Goal: Transaction & Acquisition: Book appointment/travel/reservation

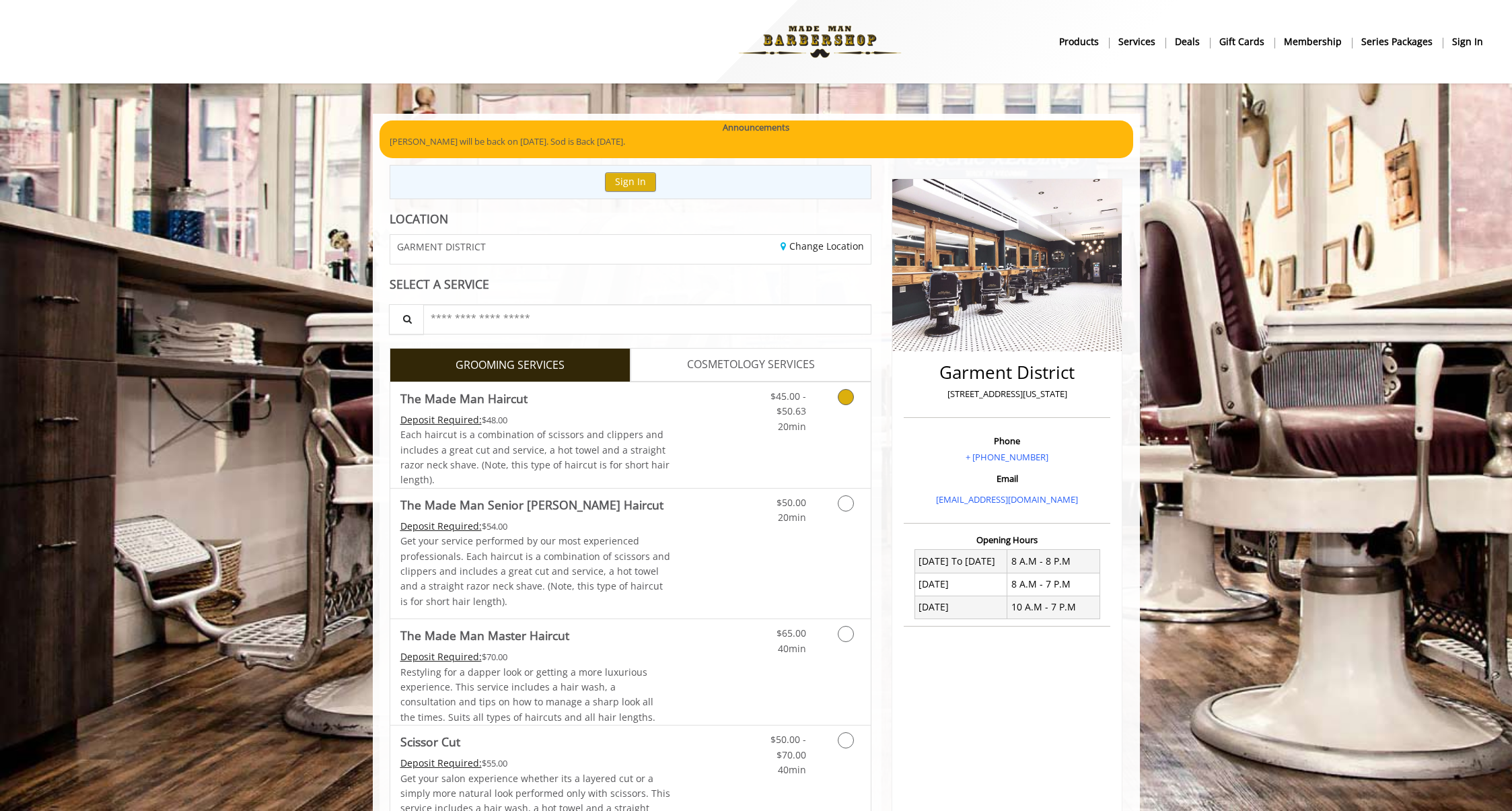
click at [720, 439] on link "Discounted Price" at bounding box center [710, 435] width 80 height 106
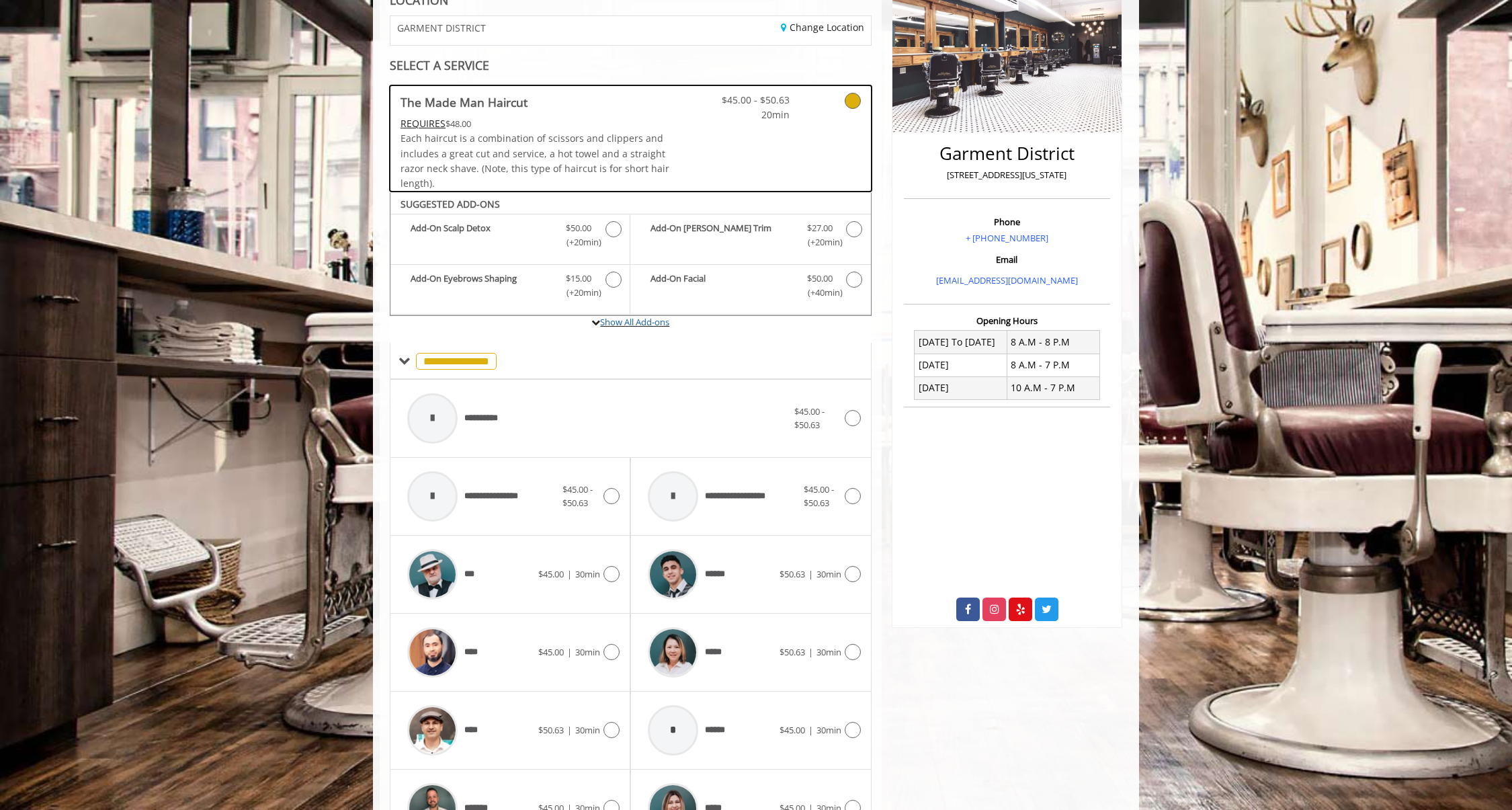
scroll to position [211, 0]
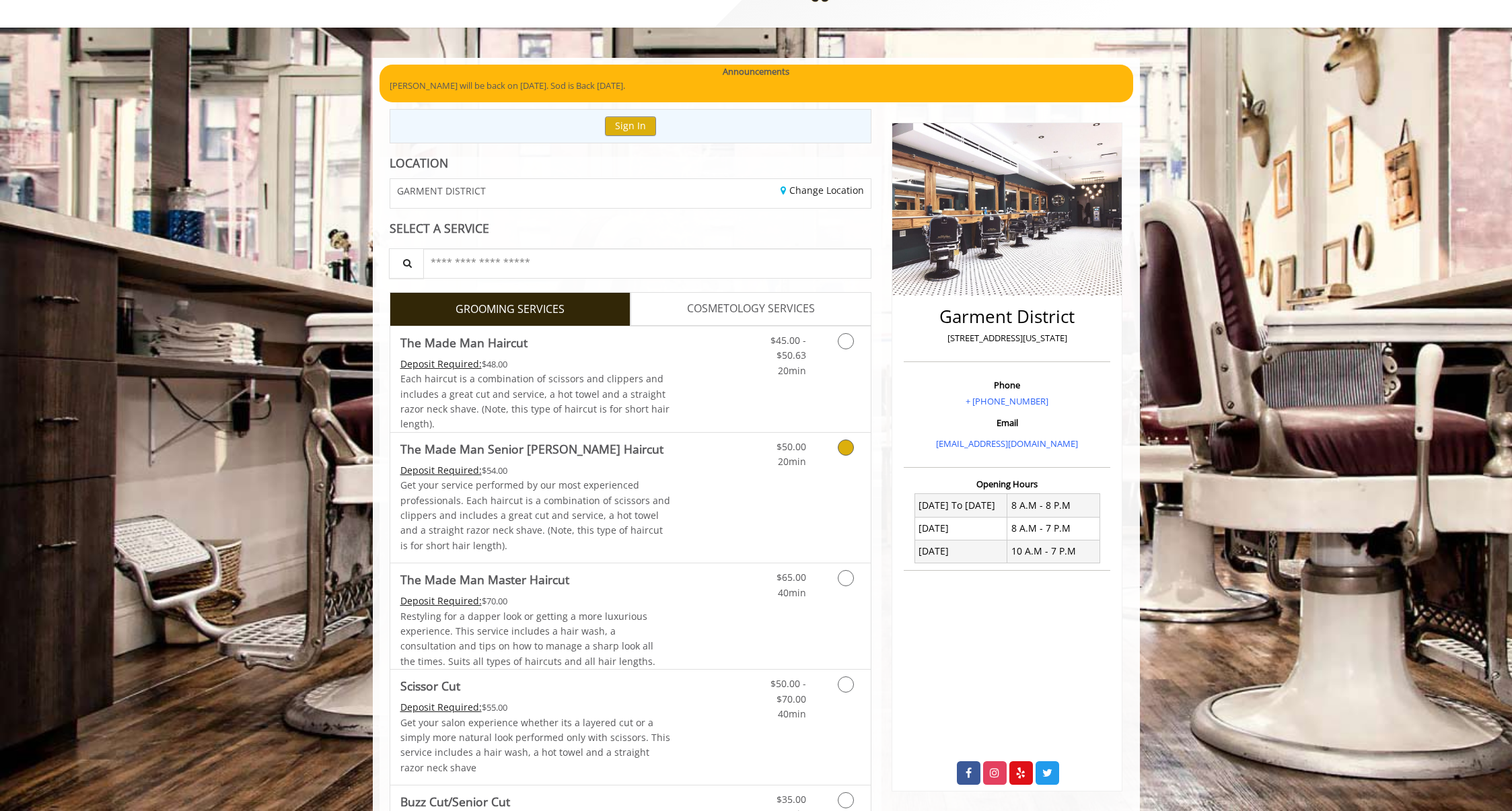
scroll to position [77, 0]
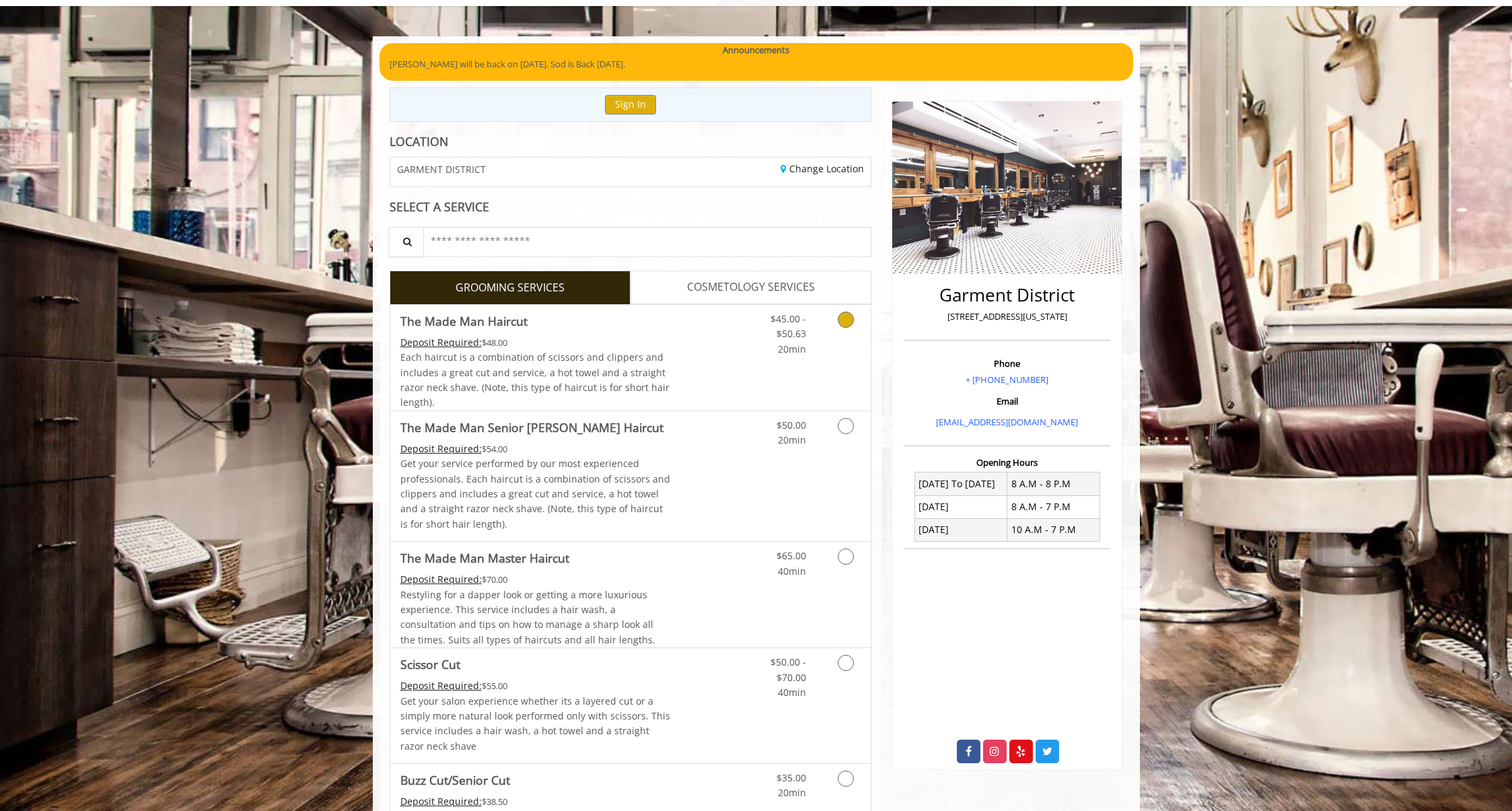
click at [677, 353] on link "Discounted Price" at bounding box center [710, 358] width 80 height 106
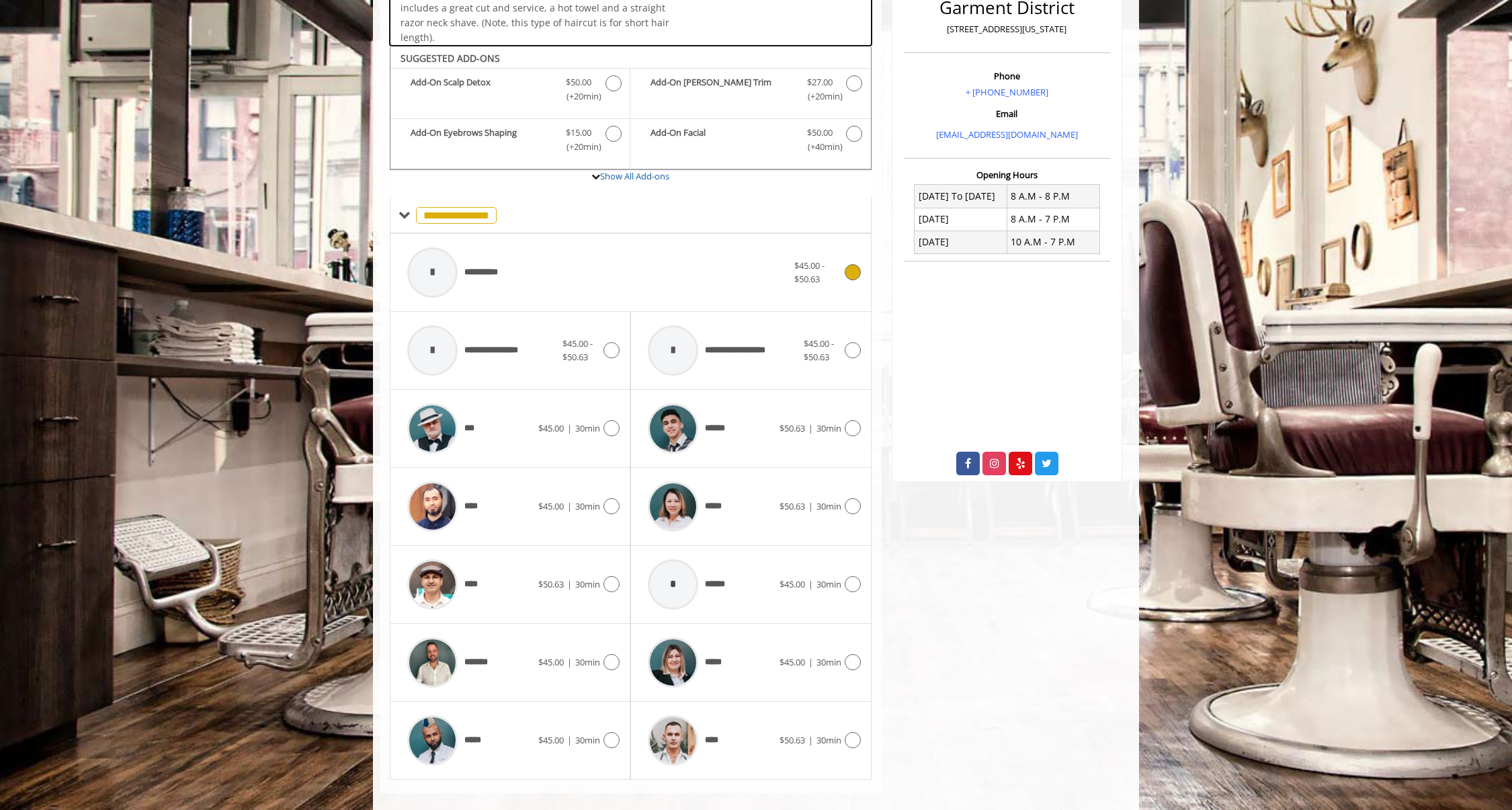
scroll to position [381, 0]
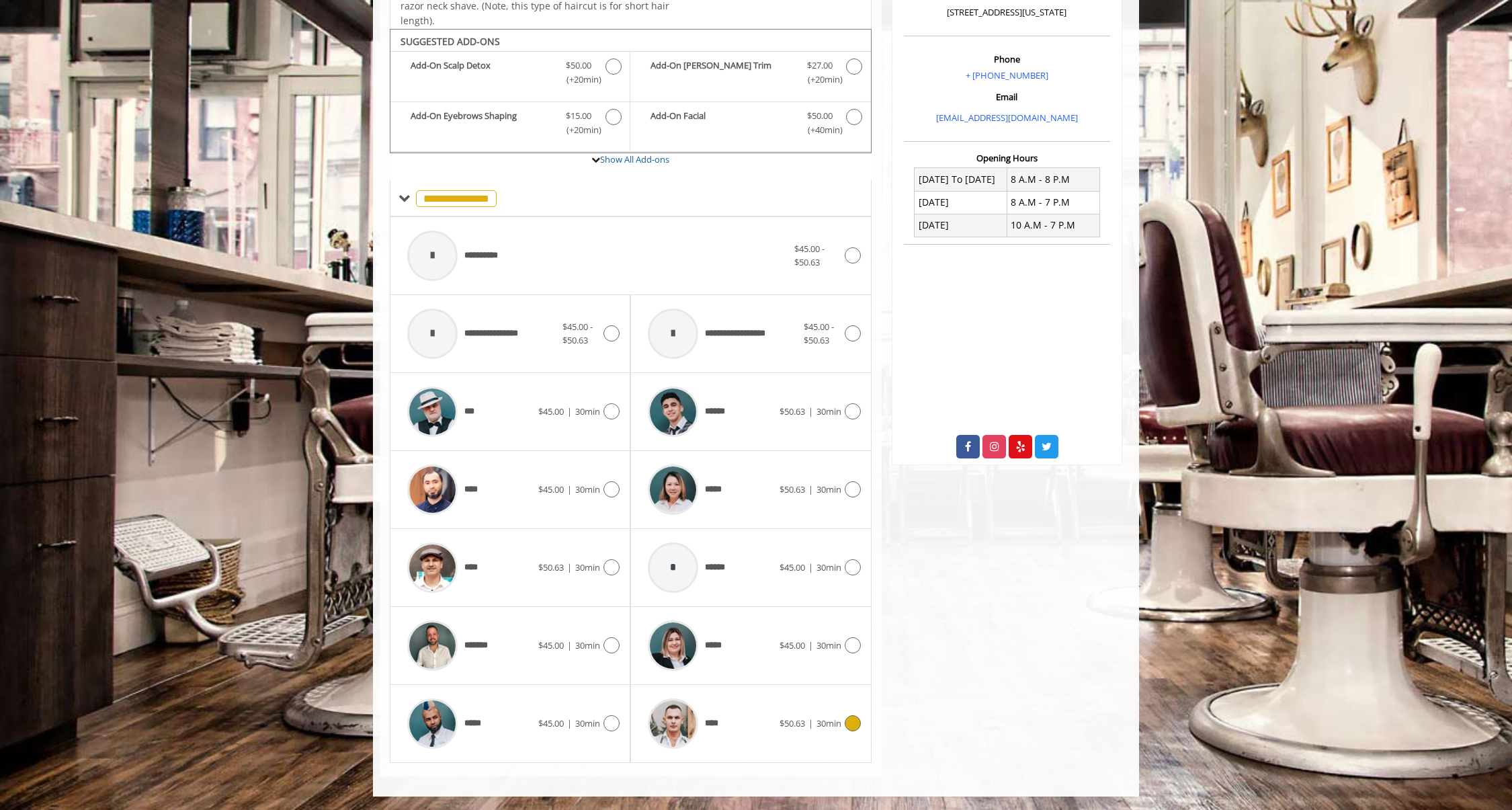
click at [769, 721] on div "****" at bounding box center [710, 724] width 138 height 63
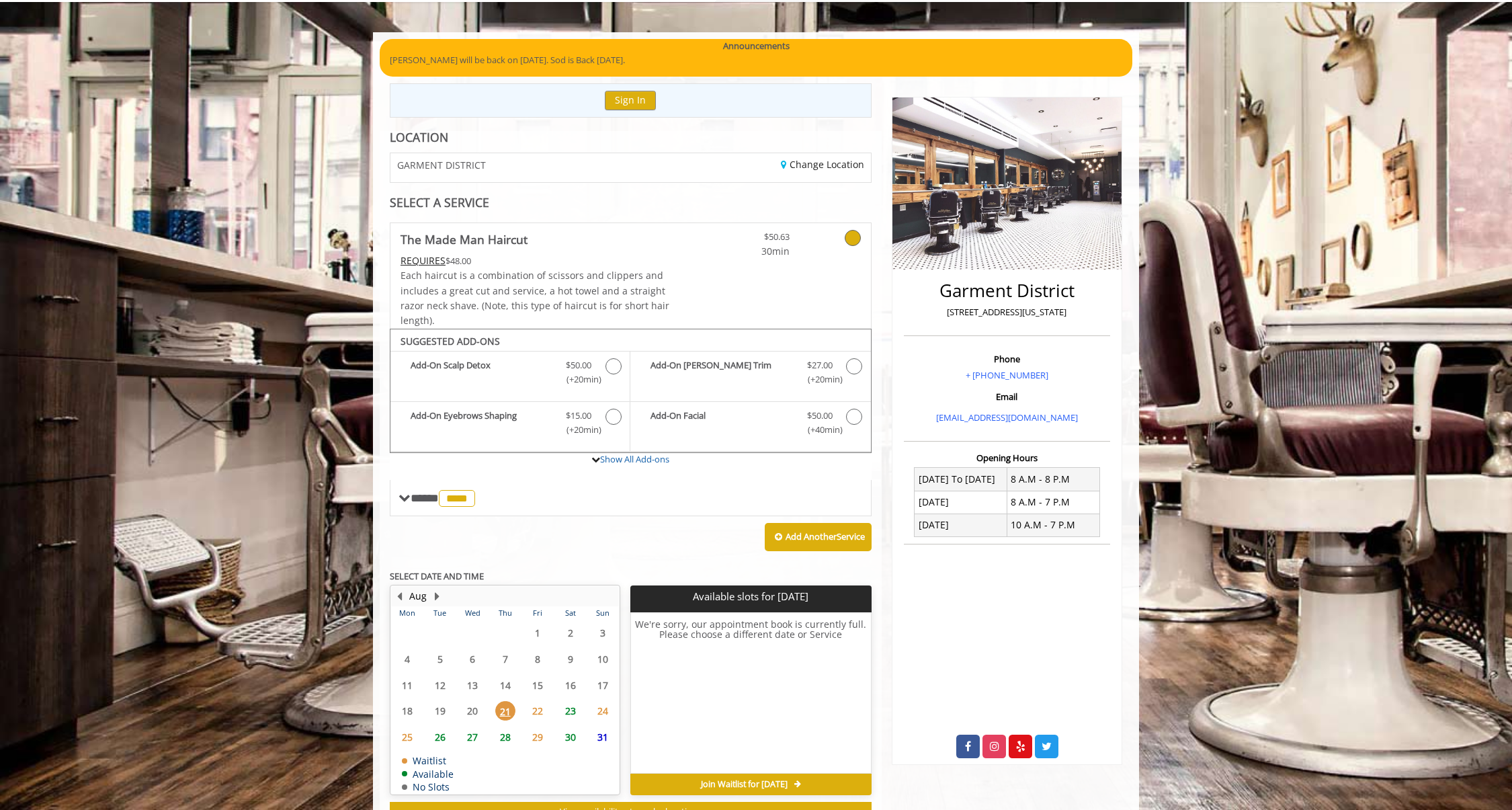
scroll to position [133, 0]
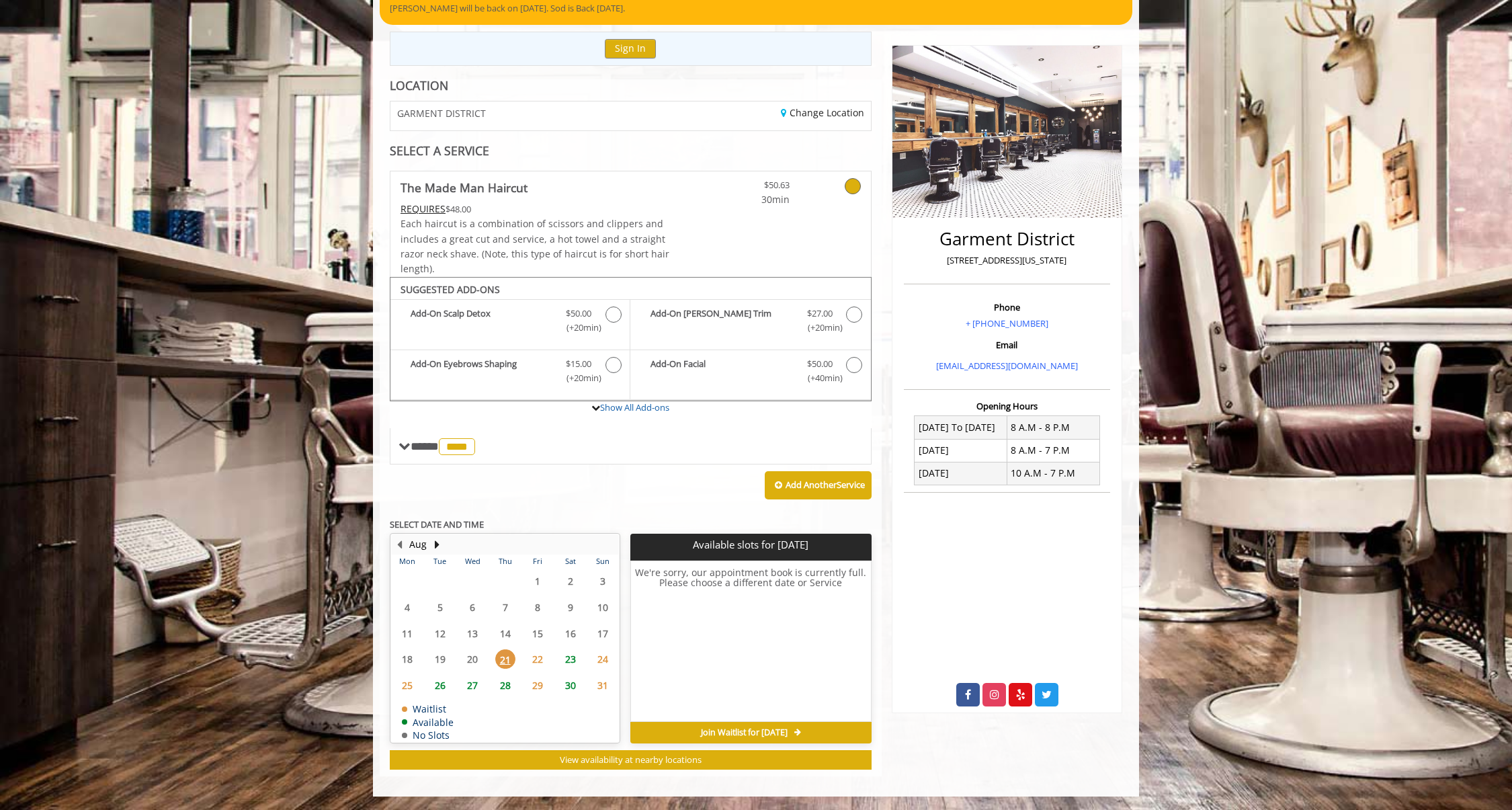
click at [443, 686] on span "26" at bounding box center [439, 685] width 20 height 20
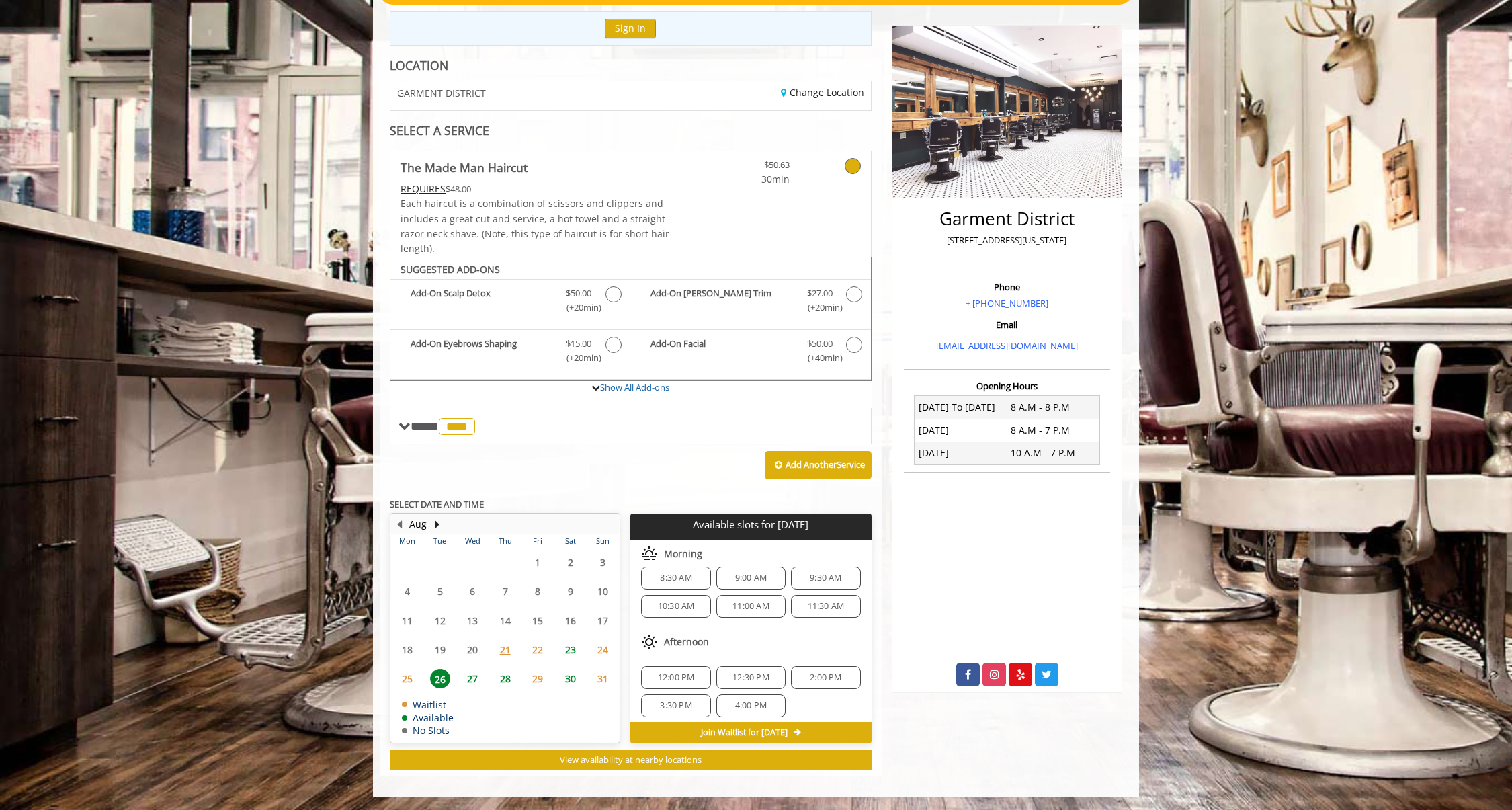
scroll to position [17, 0]
click at [476, 672] on span "27" at bounding box center [472, 678] width 20 height 20
click at [506, 676] on span "28" at bounding box center [505, 678] width 20 height 20
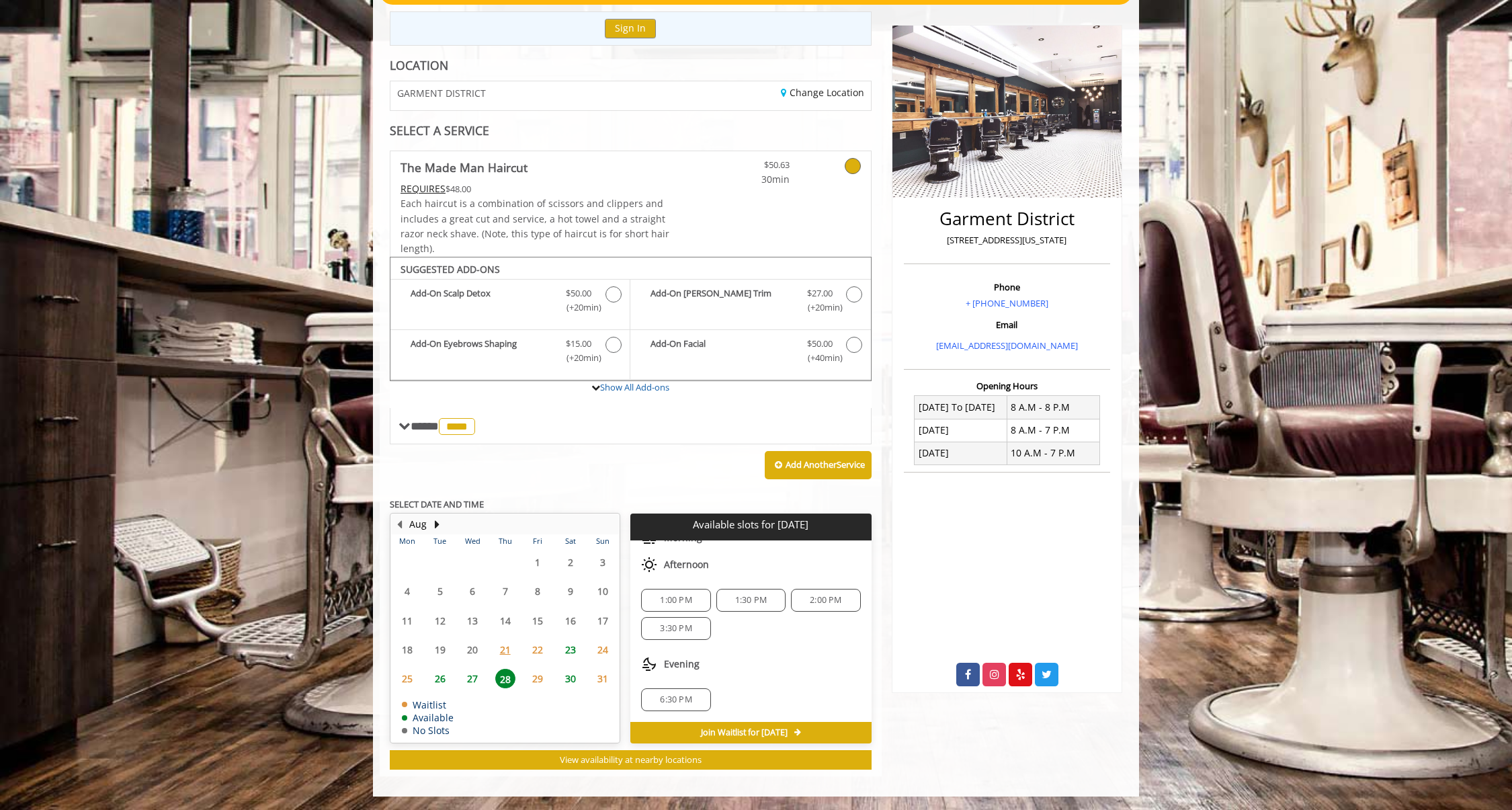
click at [680, 701] on span "6:30 PM" at bounding box center [675, 699] width 32 height 11
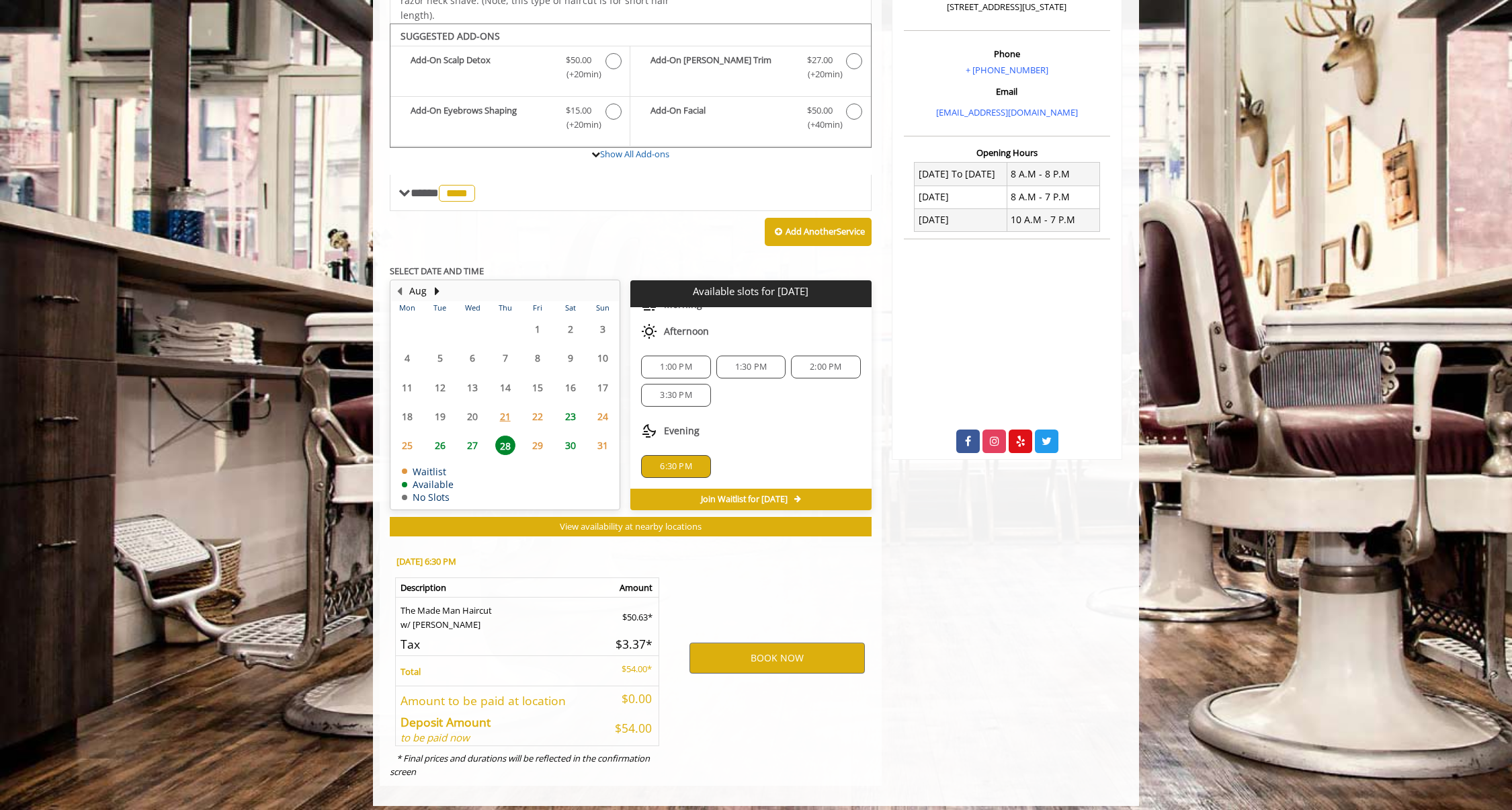
scroll to position [396, 0]
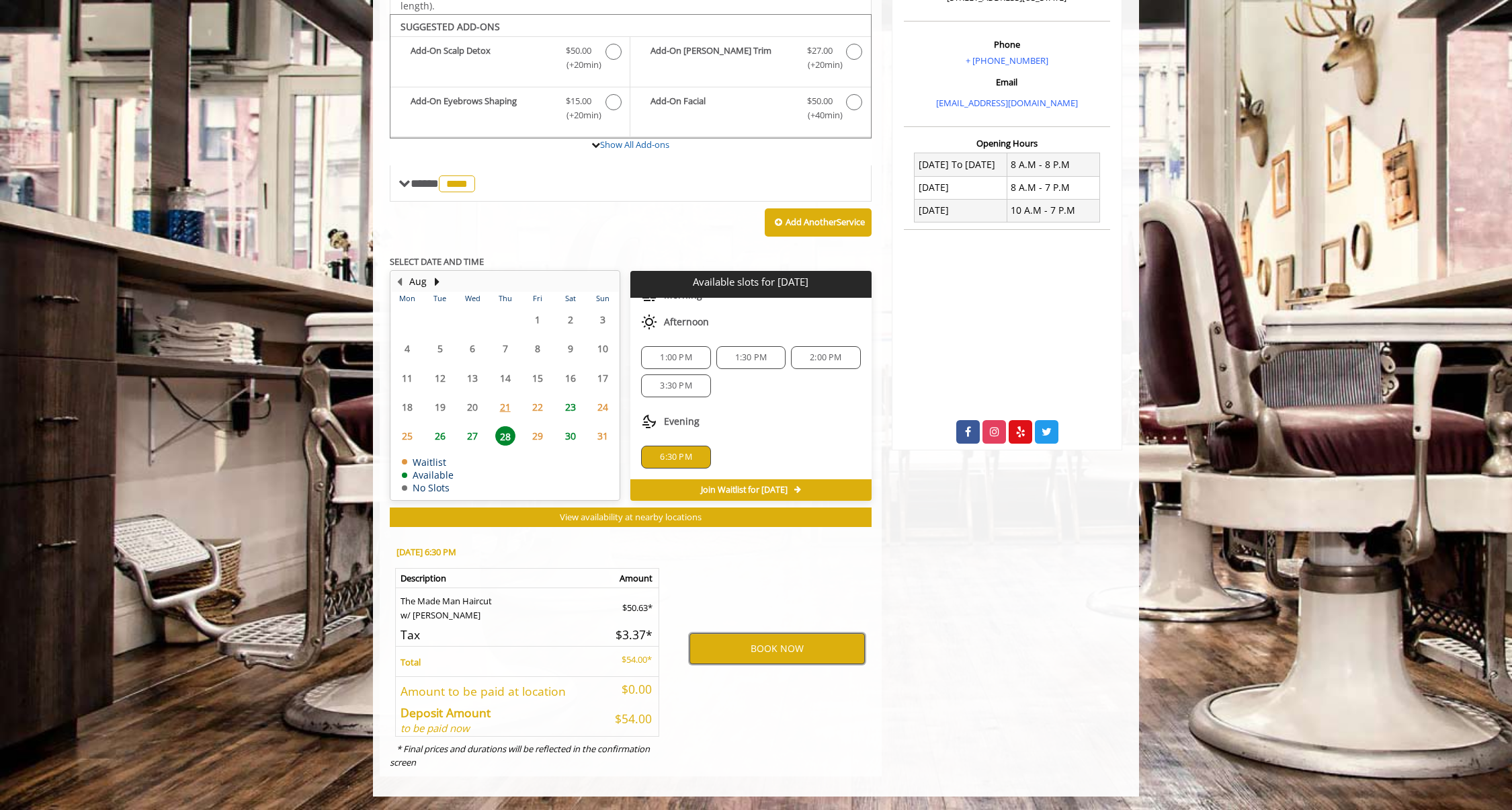
click at [744, 656] on button "BOOK NOW" at bounding box center [776, 649] width 175 height 31
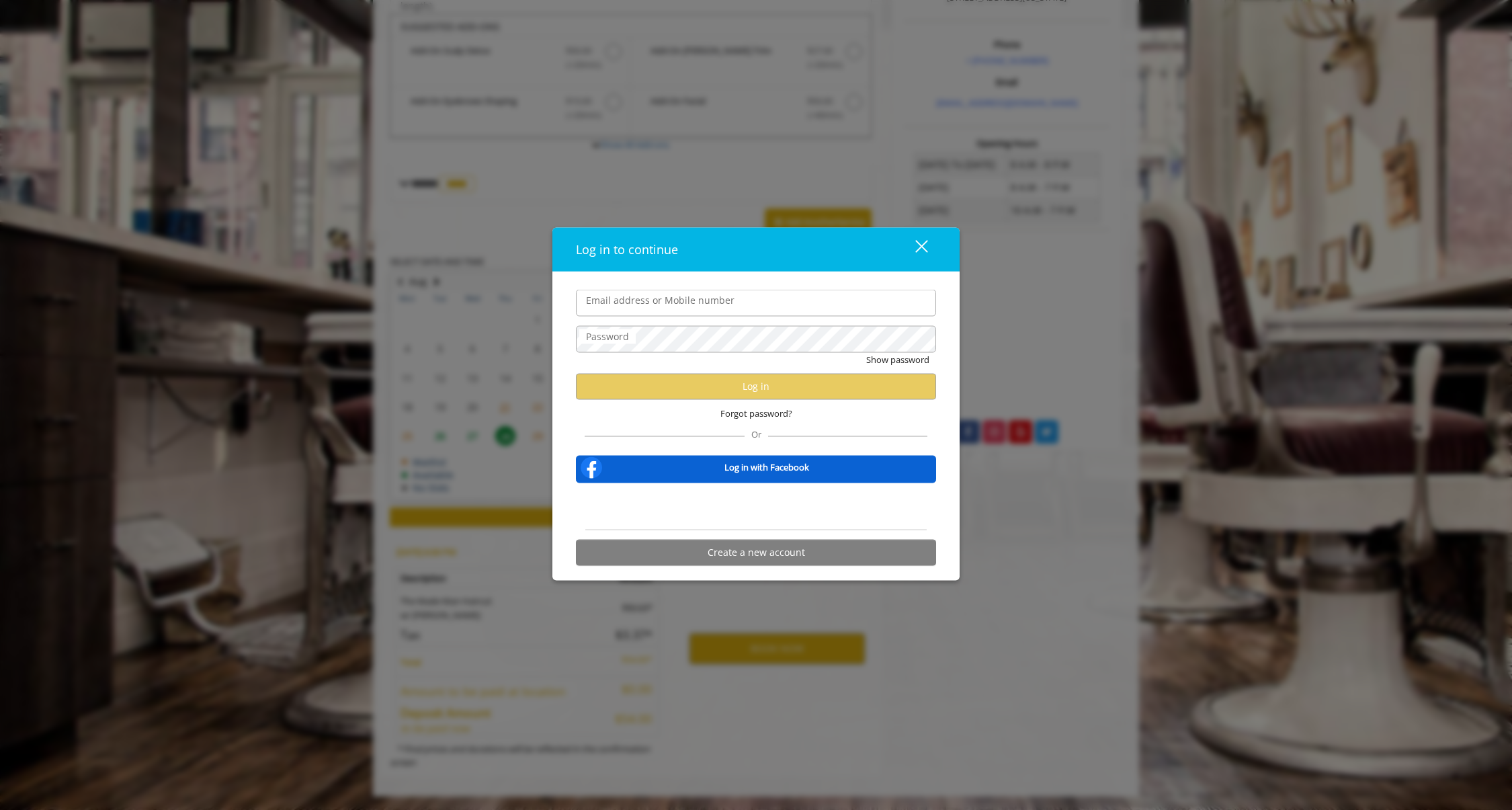
type input "**********"
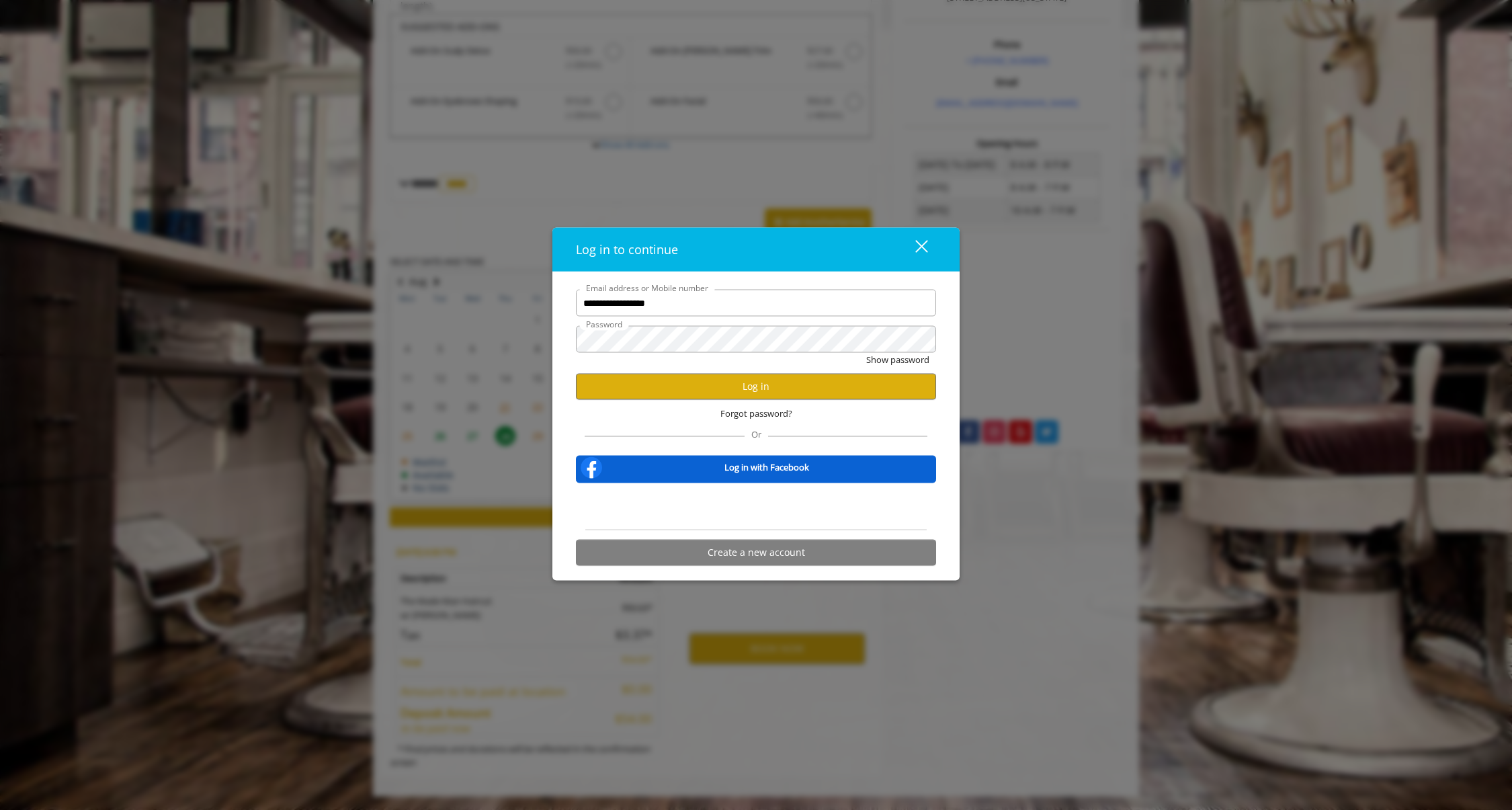
scroll to position [0, 0]
click at [749, 394] on button "Log in" at bounding box center [756, 386] width 361 height 26
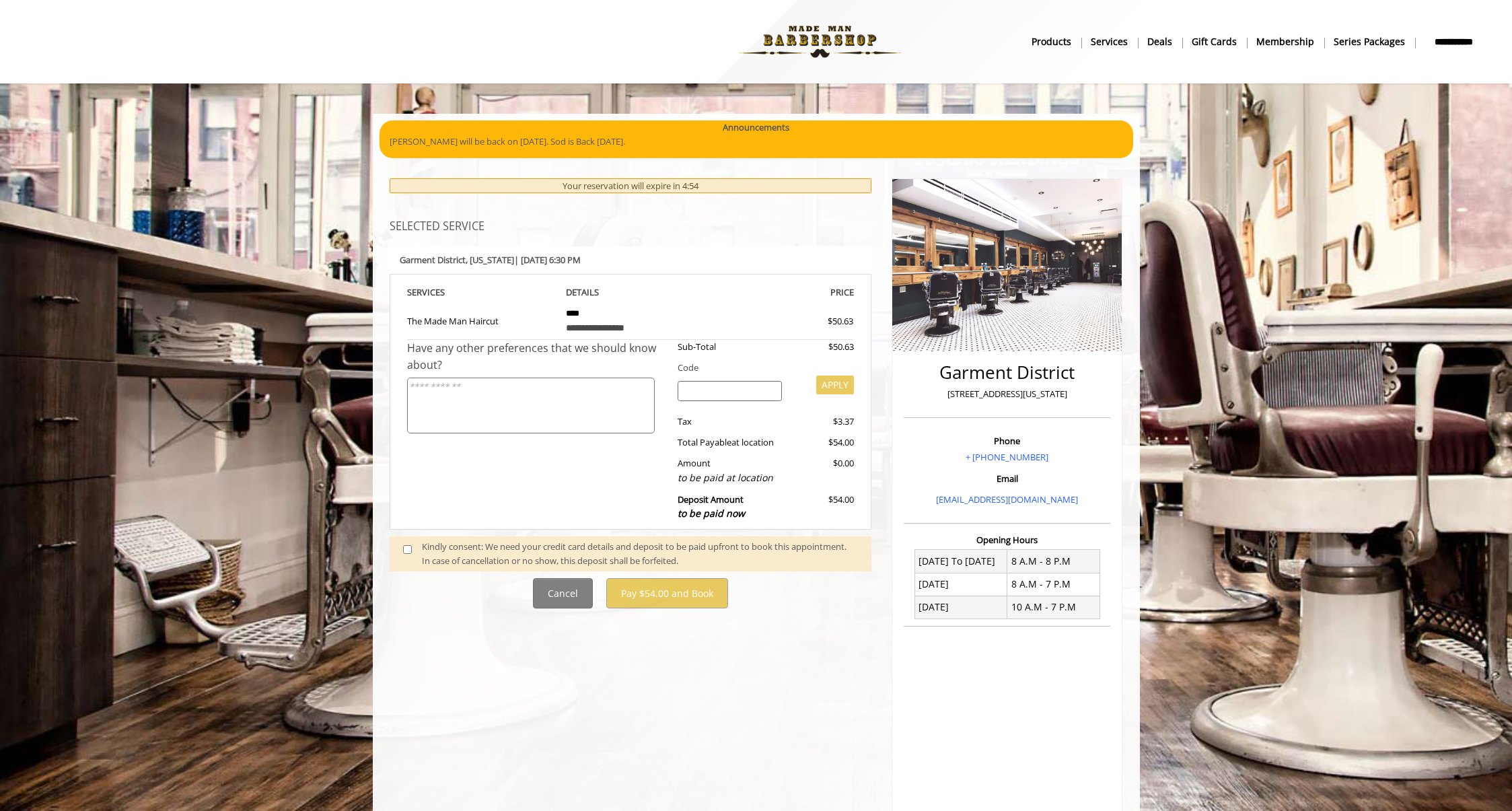
click at [409, 553] on span at bounding box center [412, 553] width 40 height 29
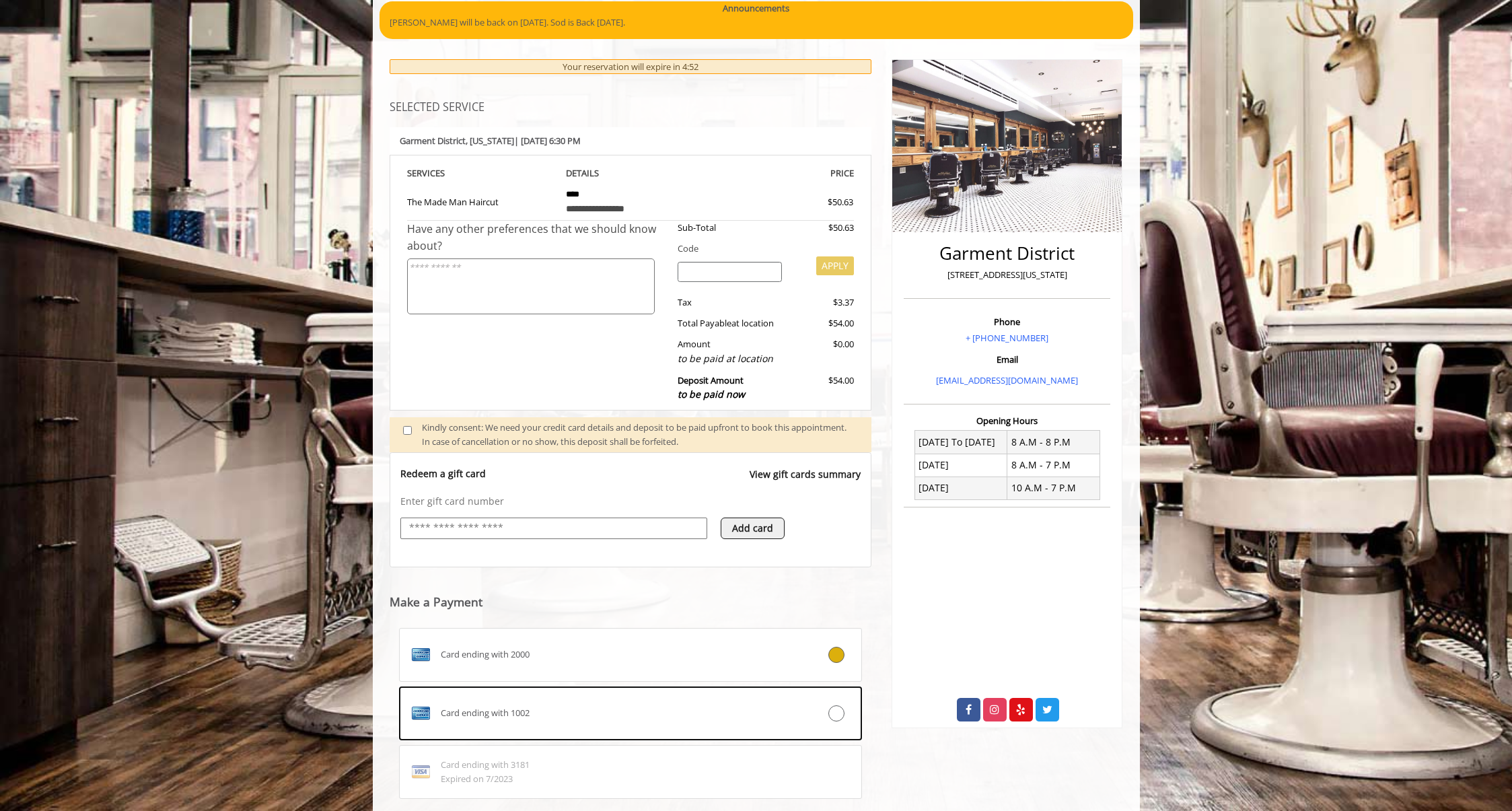
scroll to position [277, 0]
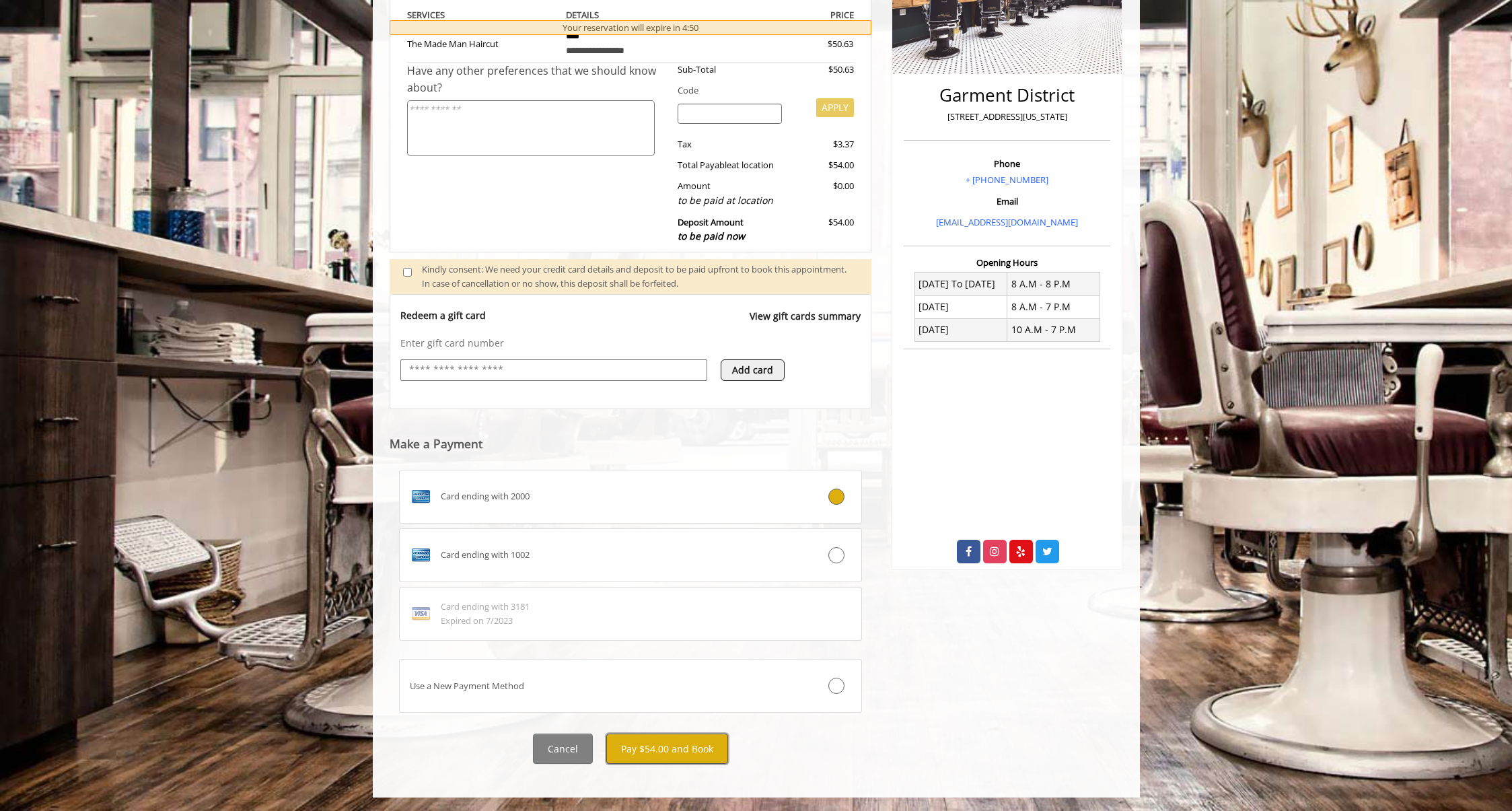
click at [686, 743] on button "Pay $54.00 and Book" at bounding box center [667, 748] width 121 height 30
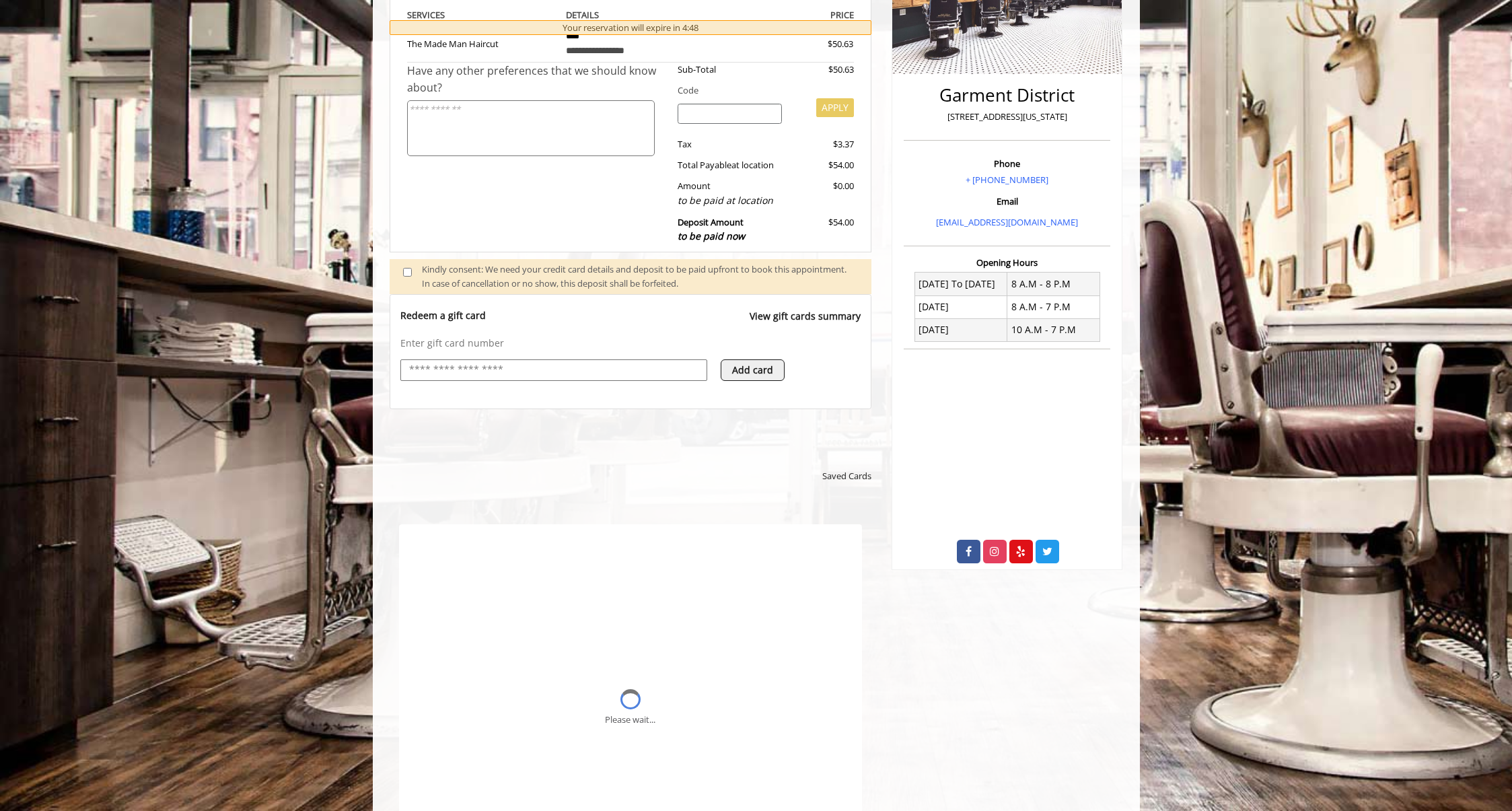
scroll to position [0, 0]
